Goal: Task Accomplishment & Management: Use online tool/utility

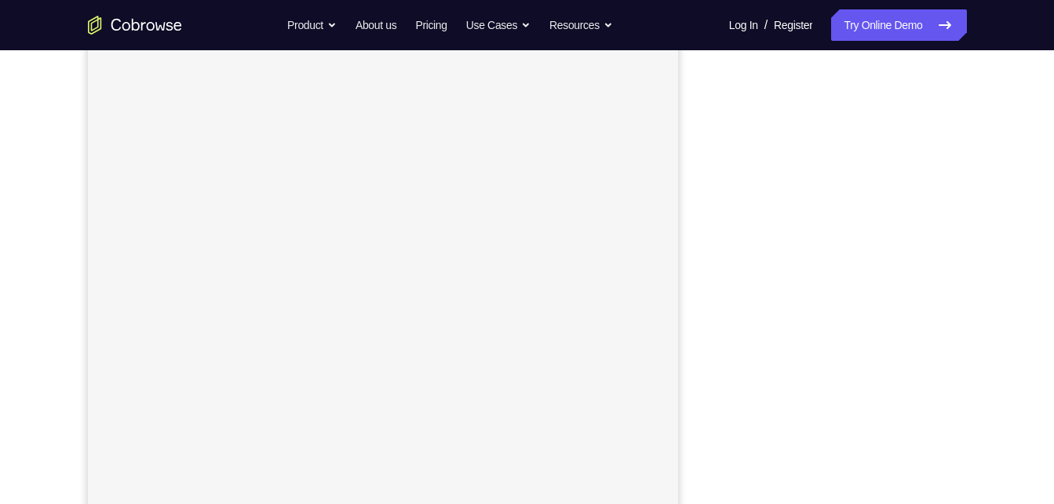
scroll to position [198, 0]
click at [868, 20] on link "Try Online Demo" at bounding box center [898, 24] width 135 height 31
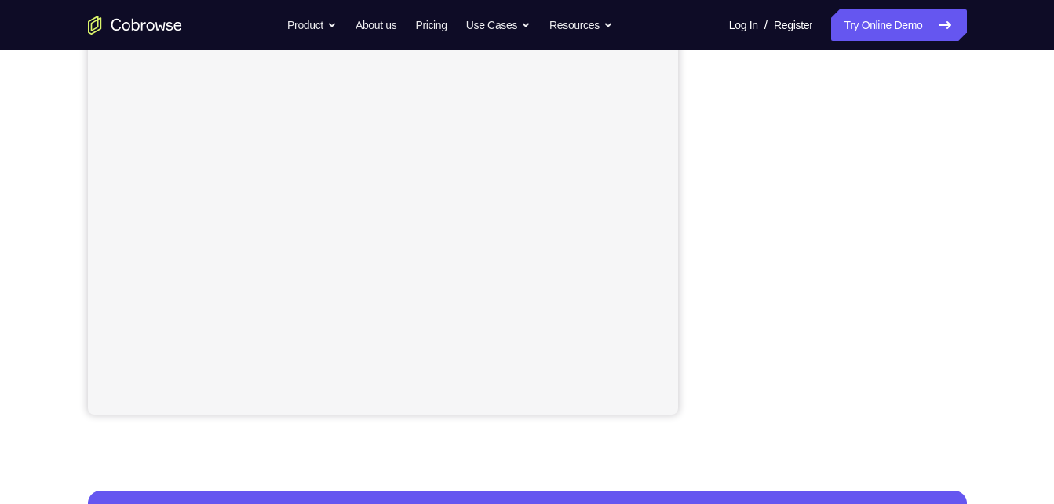
scroll to position [316, 0]
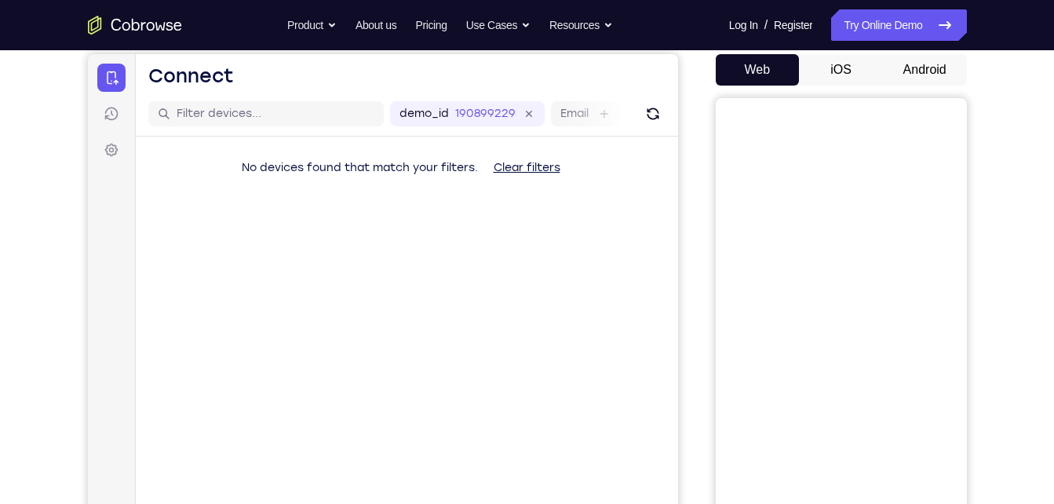
scroll to position [136, 0]
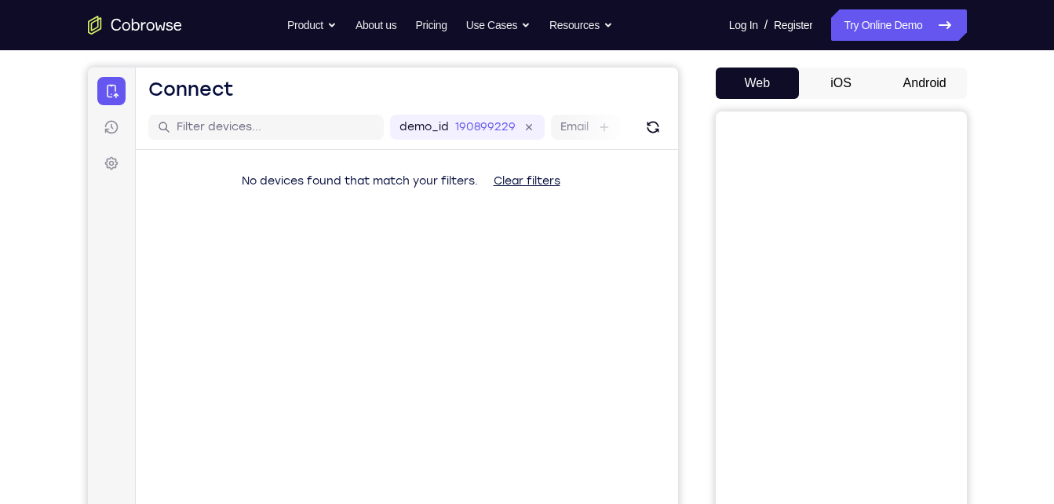
click at [926, 87] on button "Android" at bounding box center [924, 82] width 84 height 31
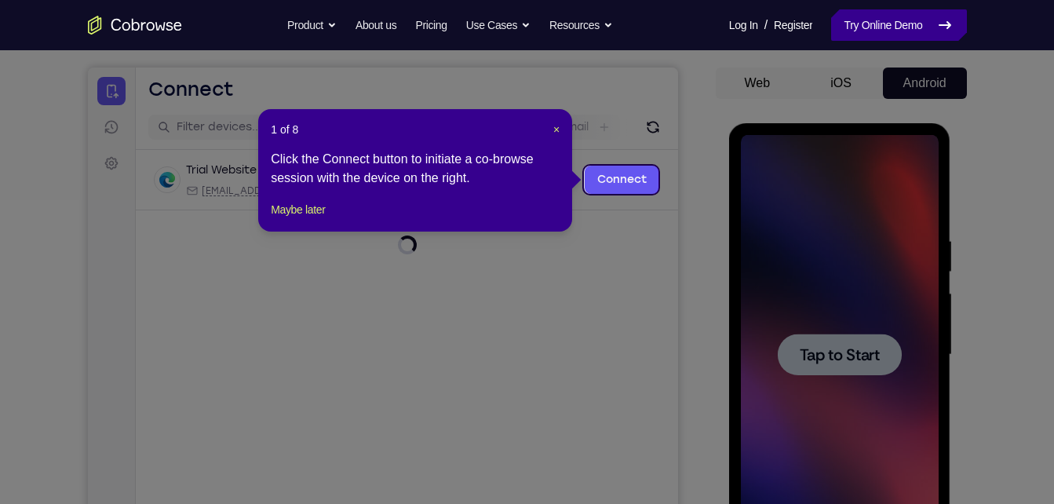
scroll to position [0, 0]
drag, startPoint x: 298, startPoint y: 245, endPoint x: 314, endPoint y: 230, distance: 21.6
click at [314, 230] on div "1 of 8 × Click the Connect button to initiate a co-browse session with the devi…" at bounding box center [415, 170] width 314 height 122
drag, startPoint x: 314, startPoint y: 230, endPoint x: 226, endPoint y: 162, distance: 110.8
click at [314, 219] on button "Maybe later" at bounding box center [298, 209] width 54 height 19
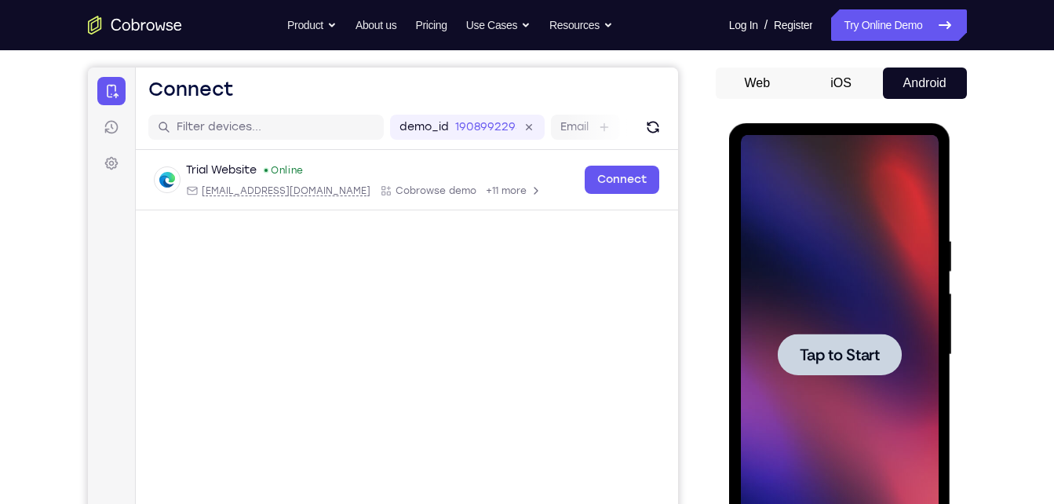
click at [800, 333] on div at bounding box center [839, 354] width 124 height 42
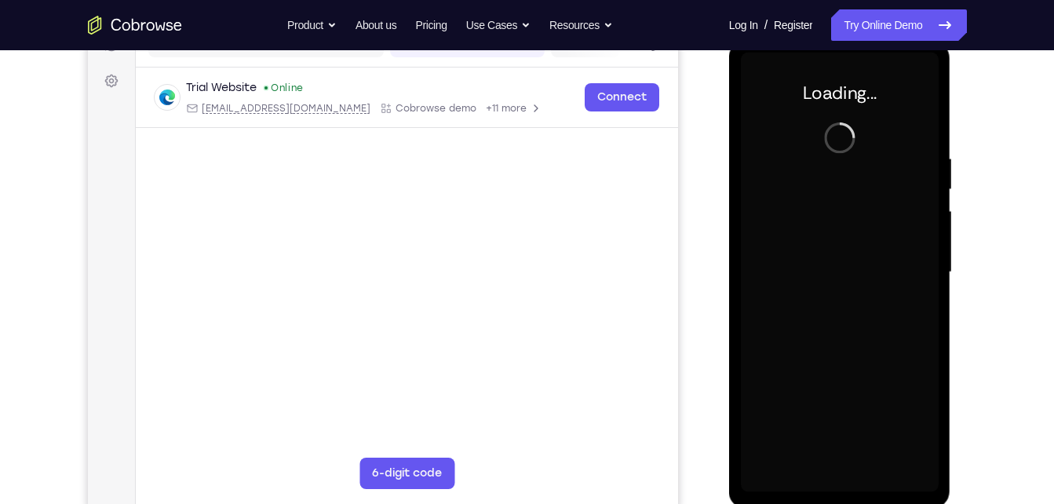
scroll to position [217, 0]
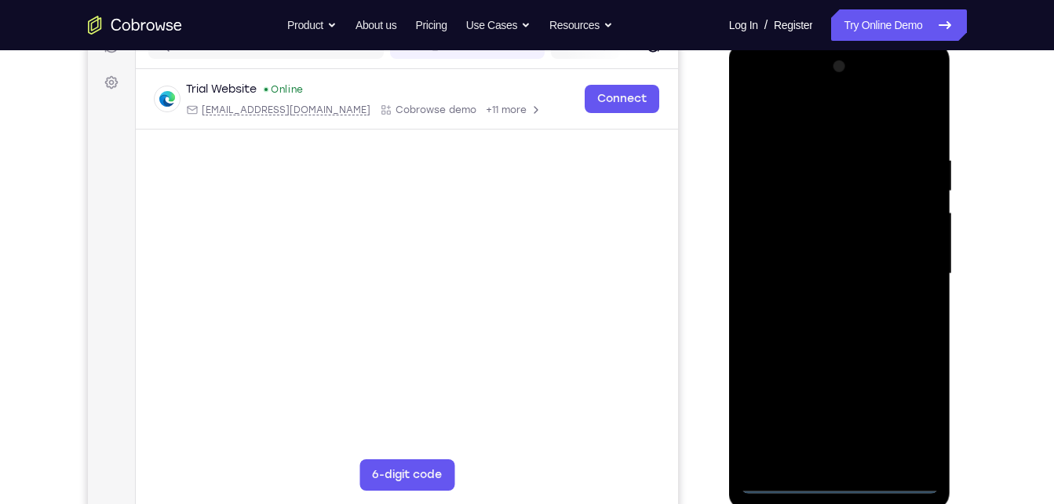
click at [841, 480] on div at bounding box center [840, 273] width 198 height 439
click at [845, 476] on div at bounding box center [840, 273] width 198 height 439
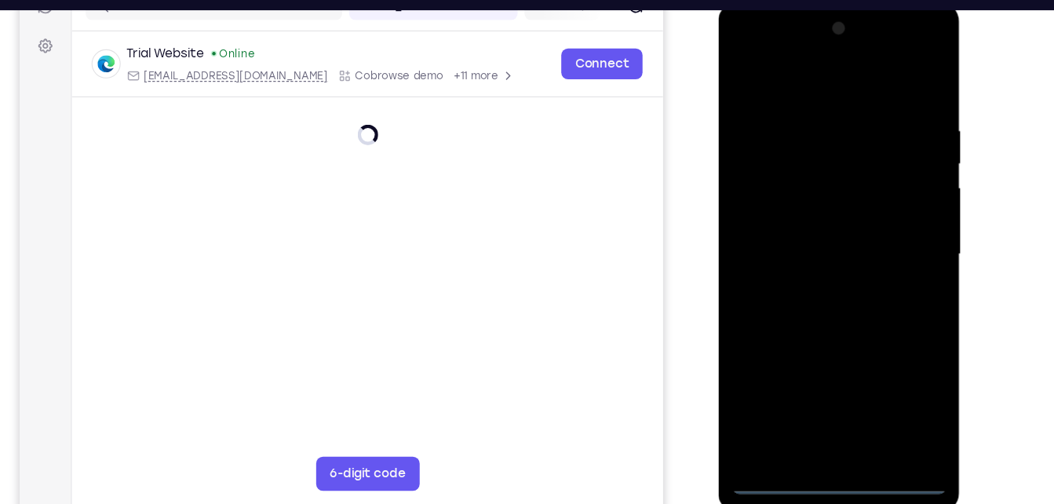
scroll to position [216, 0]
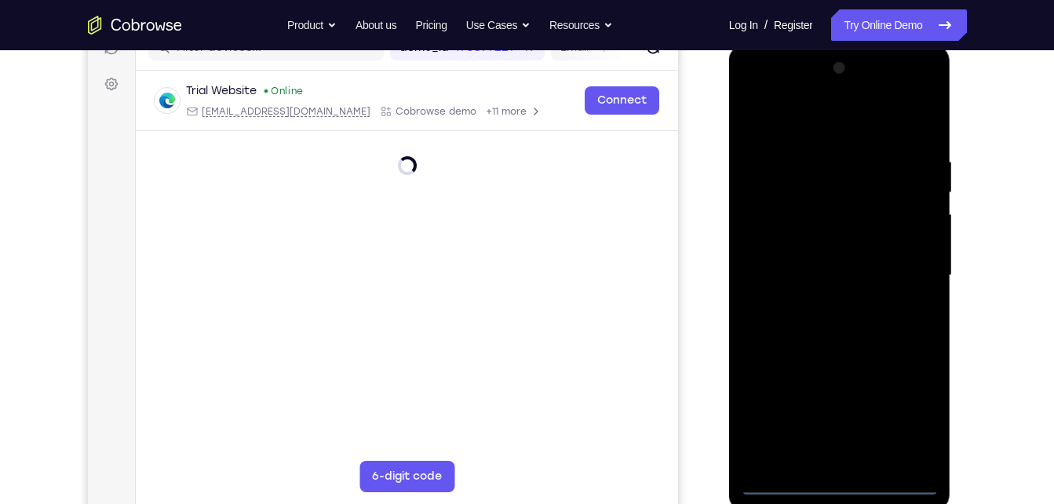
click at [839, 484] on div at bounding box center [840, 275] width 198 height 439
click at [844, 481] on div at bounding box center [840, 275] width 198 height 439
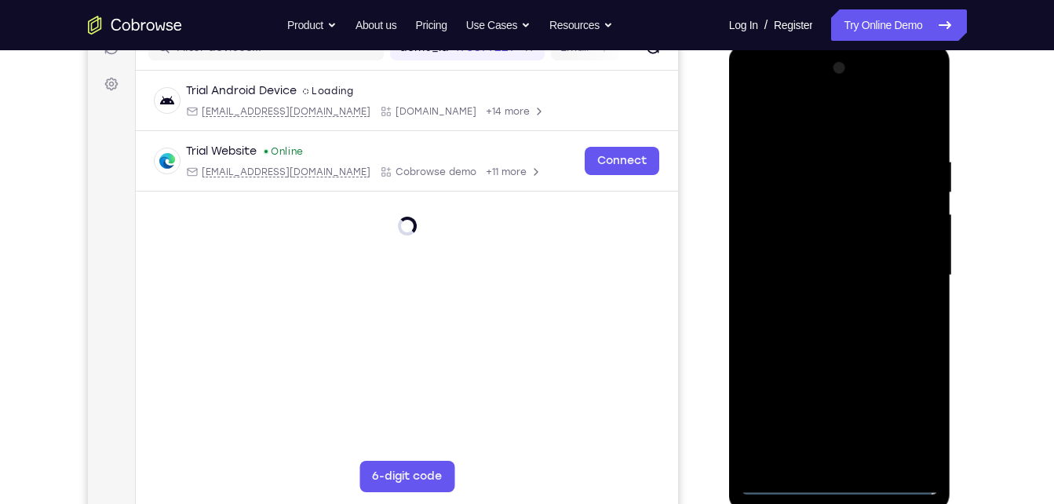
click at [909, 425] on div at bounding box center [840, 275] width 198 height 439
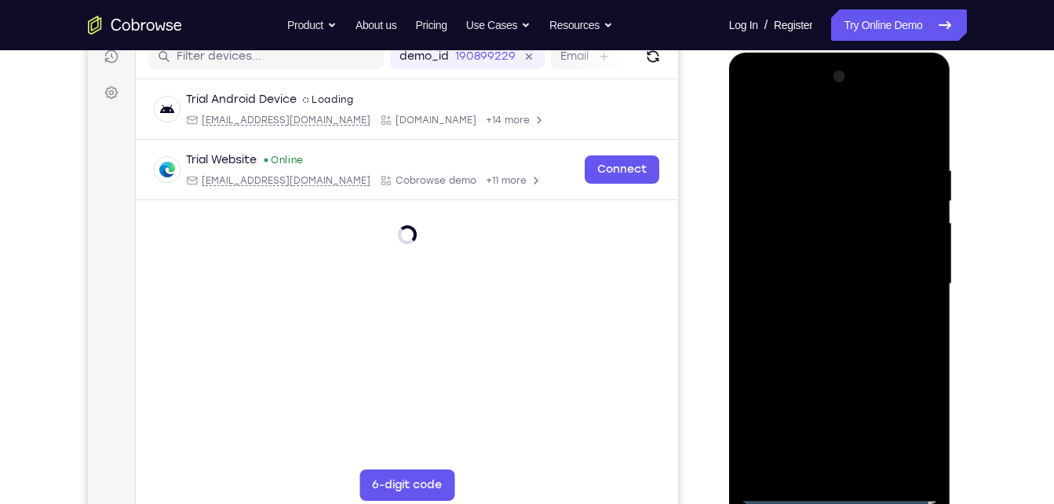
click at [906, 417] on div at bounding box center [840, 283] width 198 height 439
click at [910, 413] on div at bounding box center [840, 283] width 198 height 439
click at [857, 265] on div at bounding box center [840, 283] width 198 height 439
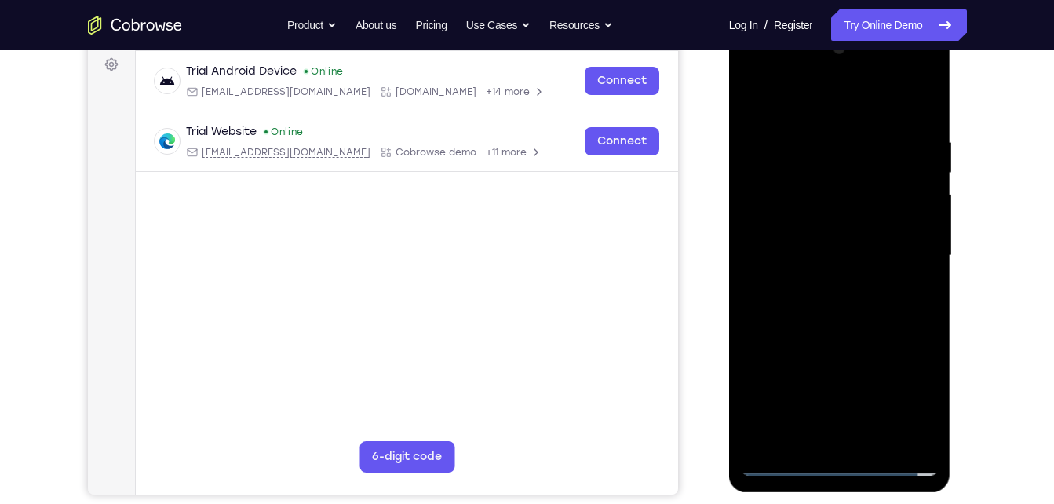
scroll to position [233, 0]
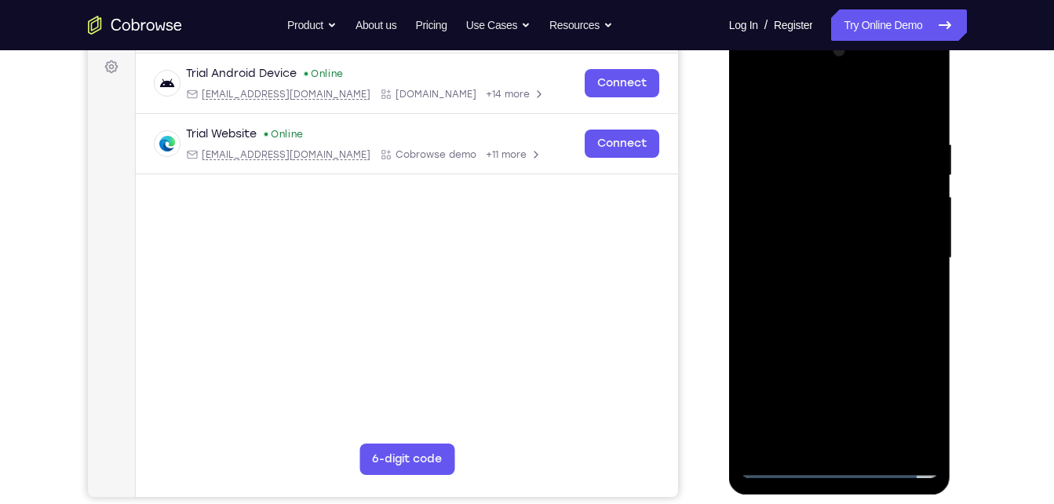
click at [904, 389] on div at bounding box center [840, 257] width 198 height 439
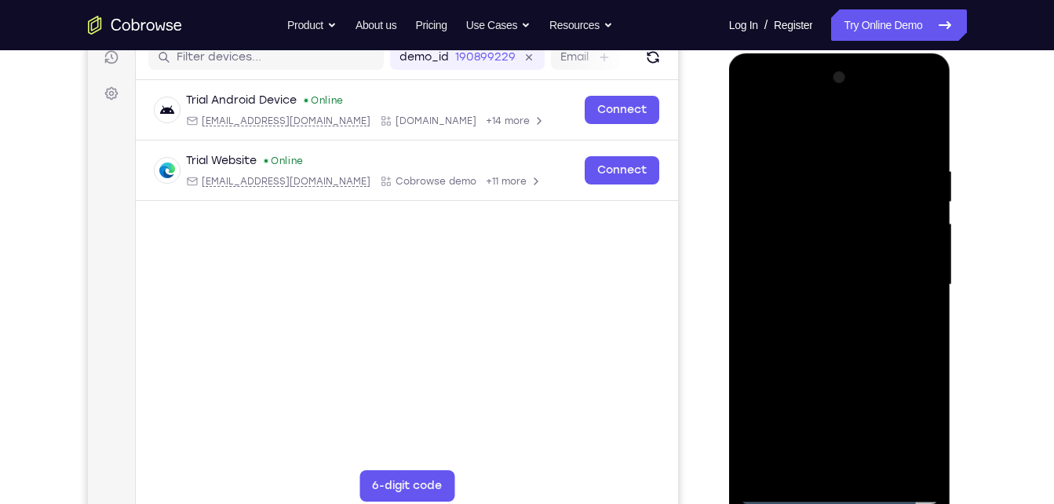
scroll to position [207, 0]
click at [904, 424] on div at bounding box center [840, 283] width 198 height 439
